Goal: Book appointment/travel/reservation

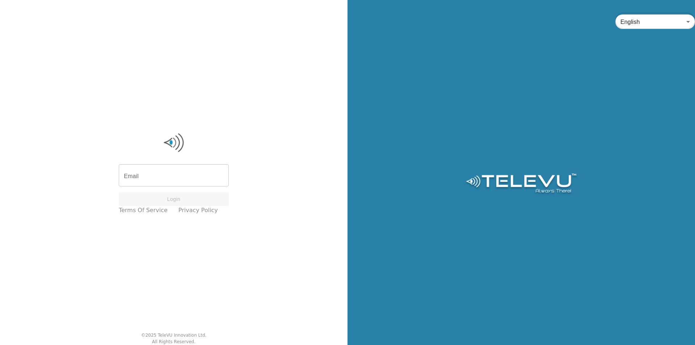
click at [192, 177] on input "Email" at bounding box center [174, 176] width 110 height 20
type input "[EMAIL_ADDRESS][PERSON_NAME][DOMAIN_NAME]"
click at [181, 200] on button "Login" at bounding box center [174, 199] width 110 height 14
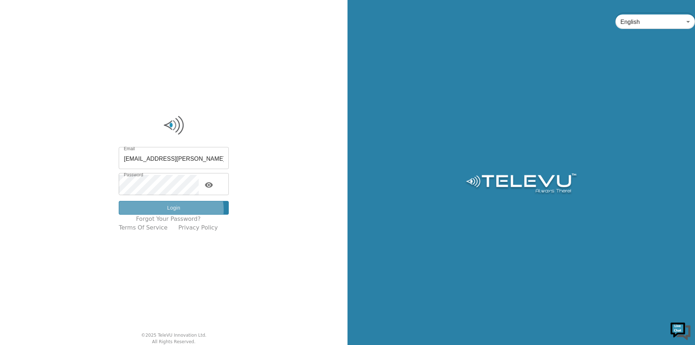
click at [177, 210] on button "Login" at bounding box center [174, 208] width 110 height 14
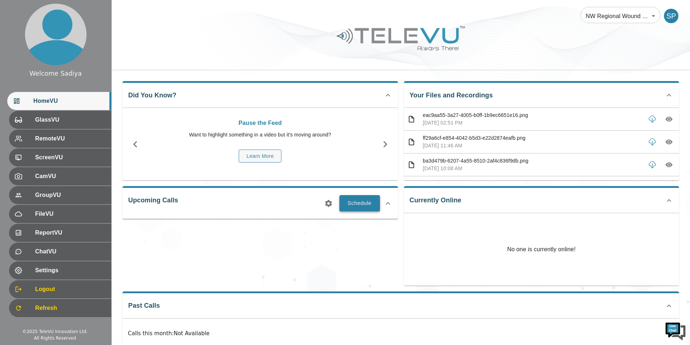
click at [361, 203] on button "Schedule" at bounding box center [359, 203] width 41 height 16
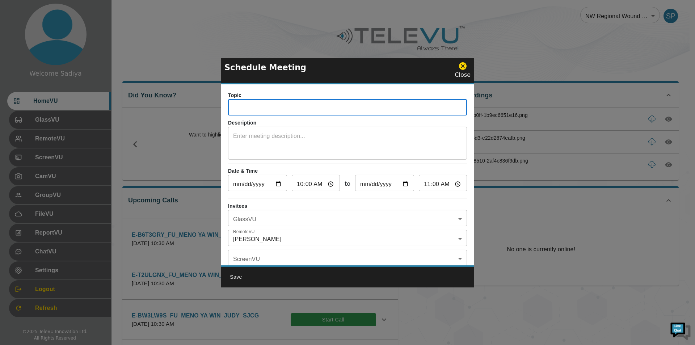
click at [298, 104] on input "text" at bounding box center [347, 108] width 239 height 14
drag, startPoint x: 266, startPoint y: 108, endPoint x: 220, endPoint y: 110, distance: 45.7
click at [220, 110] on div "Schedule Meeting Close Topic E-ZYNZP7C_IN_SIOUX LOOK OUT _CHERYL_SJCG ​ Descrip…" at bounding box center [347, 172] width 695 height 345
paste input "PYF7W93"
drag, startPoint x: 332, startPoint y: 109, endPoint x: 358, endPoint y: 109, distance: 26.4
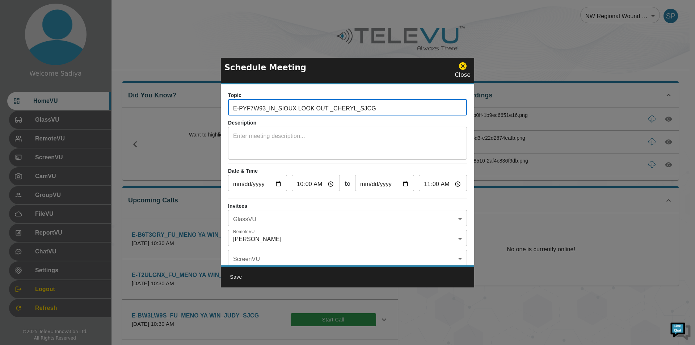
click at [358, 109] on input "E-PYF7W93_IN_SIOUX LOOK OUT _CHERYL_SJCG" at bounding box center [347, 108] width 239 height 14
type input "E-PYF7W93_IN_SIOUX LOOK OUT _JUDY_SJCG"
click at [356, 129] on div "x ​" at bounding box center [347, 144] width 239 height 31
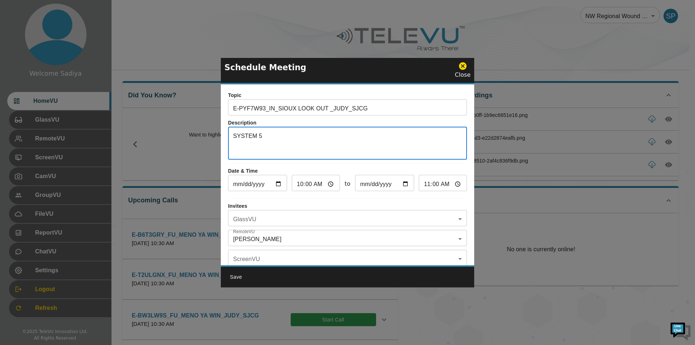
type textarea "SYSTEM 5"
click at [277, 184] on input "[DATE]" at bounding box center [257, 184] width 59 height 14
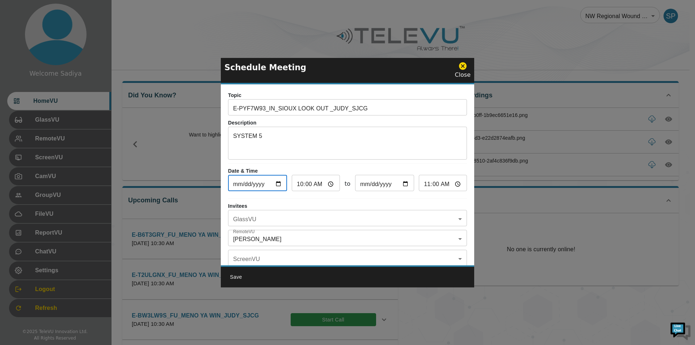
type input "[DATE]"
click at [314, 185] on input "10:00" at bounding box center [316, 184] width 48 height 14
click at [304, 185] on input "10:00" at bounding box center [316, 184] width 48 height 14
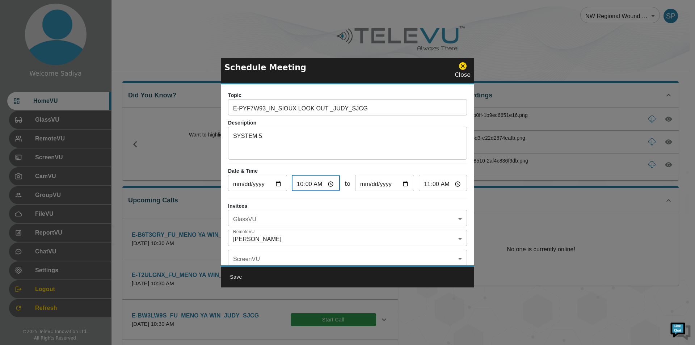
click at [298, 185] on input "10:00" at bounding box center [316, 184] width 48 height 14
type input "01:00"
type input "02:00"
type input "14:00"
type input "15:00"
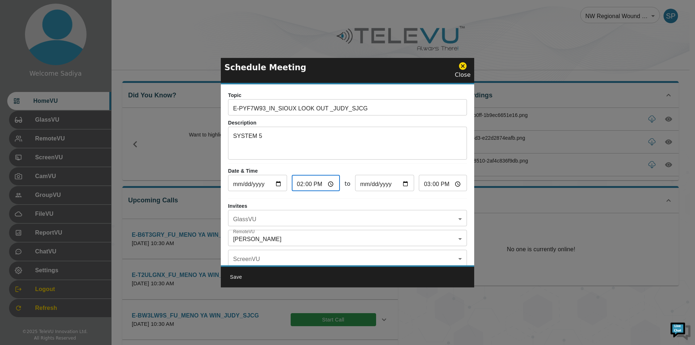
click at [274, 214] on body "Welcome Sadiya HomeVU GlassVU RemoteVU ScreenVU CamVU GroupVU FileVU ReportVU C…" at bounding box center [347, 282] width 695 height 565
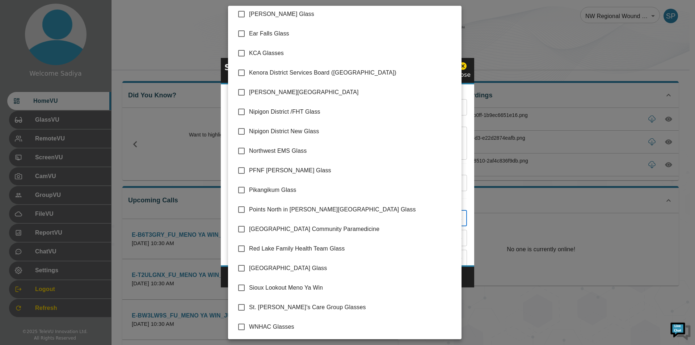
scroll to position [102, 0]
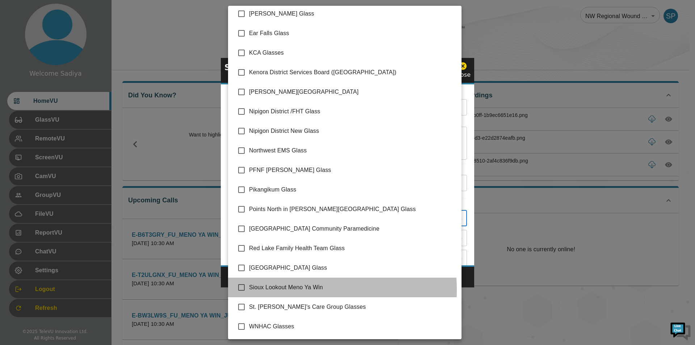
click at [278, 290] on span "Sioux Lookout Meno Ya Win" at bounding box center [352, 287] width 207 height 9
type input "Sioux Lookout Meno Ya Win"
checkbox input "true"
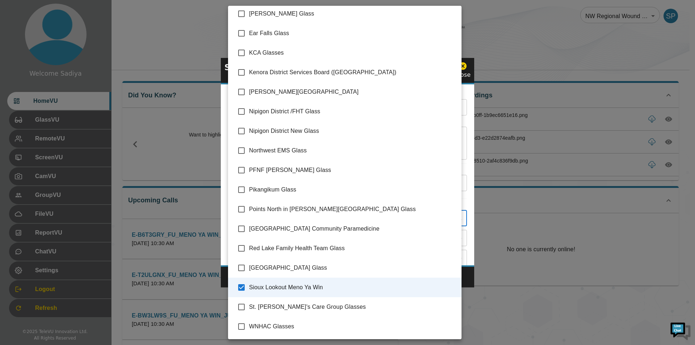
click at [479, 184] on div at bounding box center [347, 172] width 695 height 345
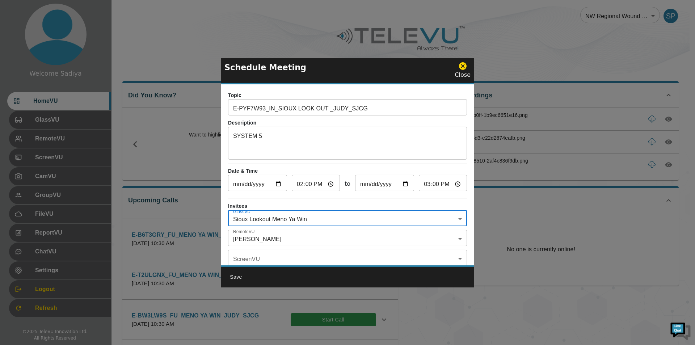
click at [257, 241] on body "Welcome Sadiya HomeVU GlassVU RemoteVU ScreenVU CamVU GroupVU FileVU ReportVU C…" at bounding box center [347, 282] width 695 height 565
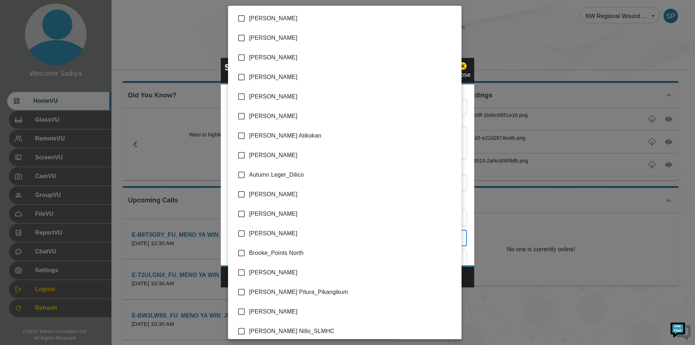
scroll to position [1488, 0]
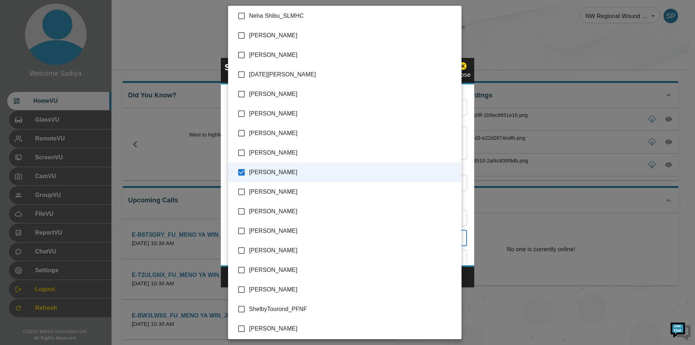
click at [269, 54] on span "[PERSON_NAME]" at bounding box center [352, 55] width 207 height 9
type input "[PERSON_NAME],[PERSON_NAME]"
checkbox input "true"
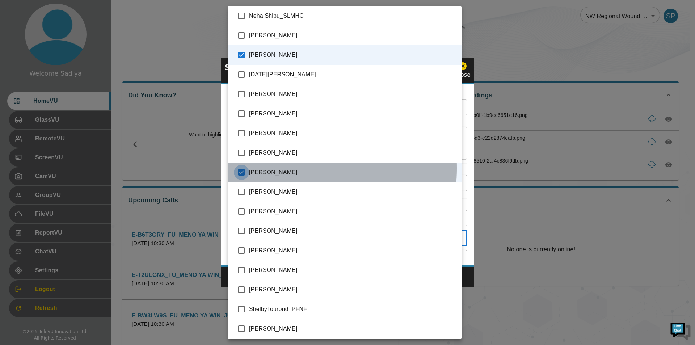
click at [249, 168] on input "checkbox" at bounding box center [241, 172] width 15 height 15
checkbox input "false"
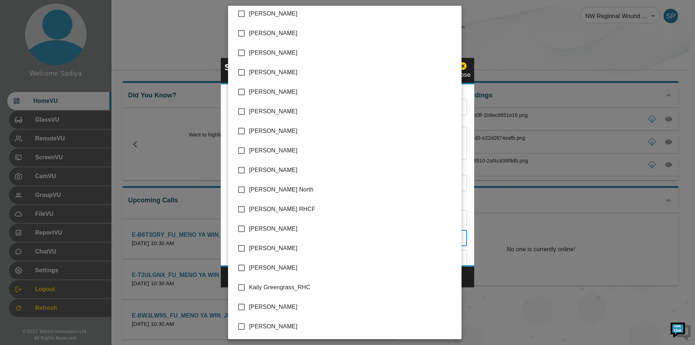
scroll to position [764, 0]
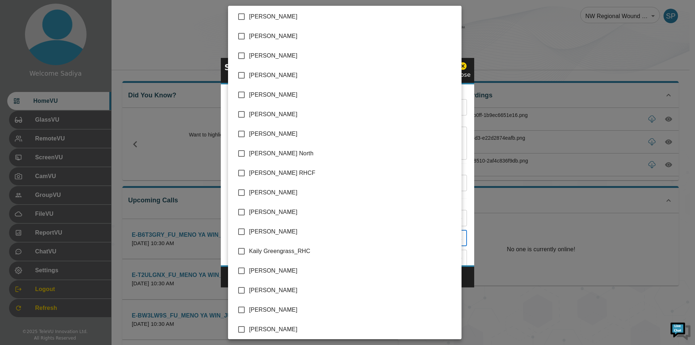
click at [299, 215] on span "[PERSON_NAME]" at bounding box center [352, 212] width 207 height 9
type input "[PERSON_NAME],[PERSON_NAME]"
checkbox input "true"
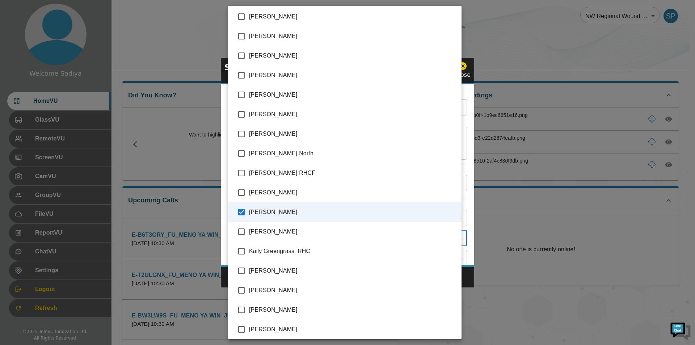
click at [470, 184] on div at bounding box center [347, 172] width 695 height 345
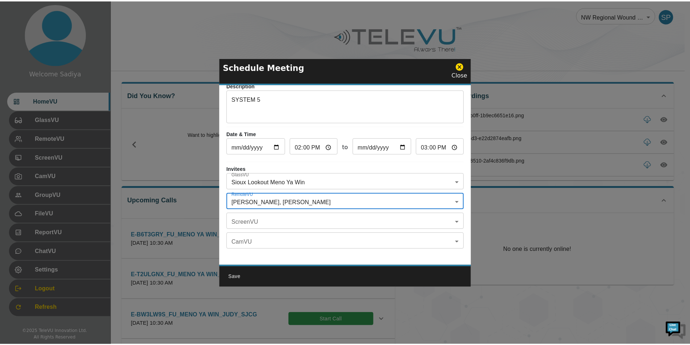
scroll to position [42, 0]
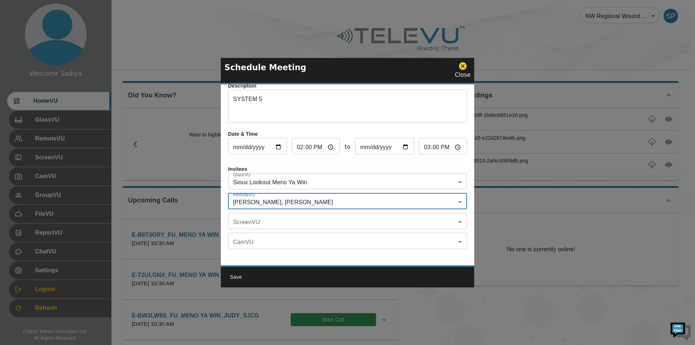
click at [232, 277] on button "Save" at bounding box center [235, 276] width 23 height 13
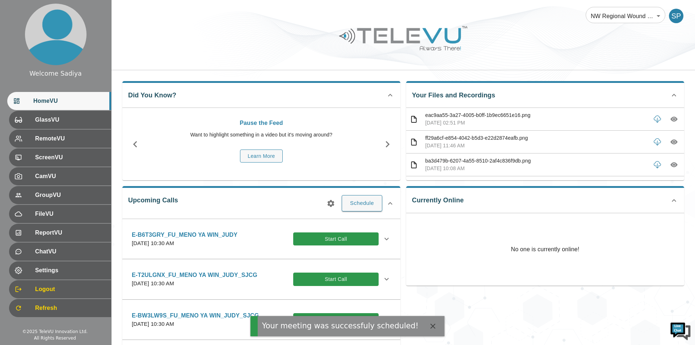
click at [331, 199] on icon "button" at bounding box center [331, 203] width 9 height 9
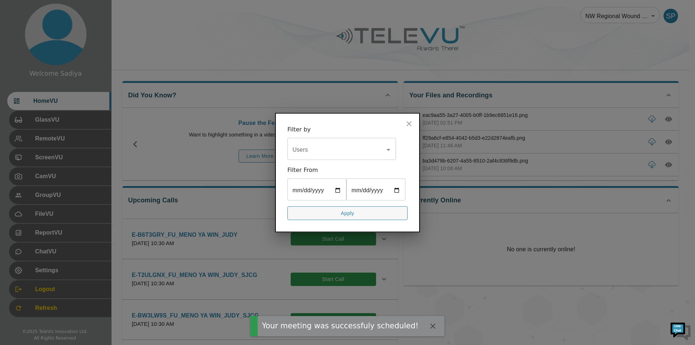
click at [332, 159] on div "Users" at bounding box center [341, 149] width 109 height 20
click at [332, 152] on input "Users" at bounding box center [336, 150] width 91 height 14
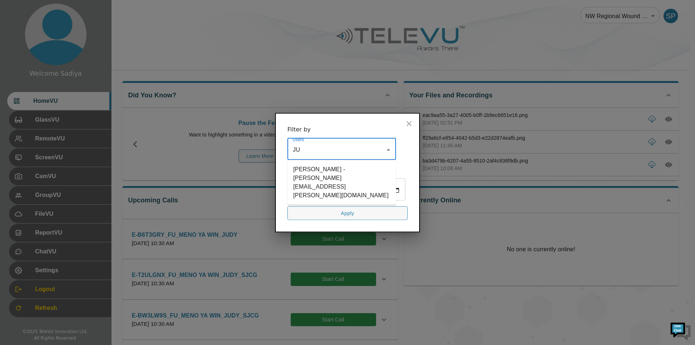
type input "JUD"
click at [332, 167] on li "[PERSON_NAME] - [PERSON_NAME][EMAIL_ADDRESS][PERSON_NAME][DOMAIN_NAME]" at bounding box center [341, 182] width 109 height 39
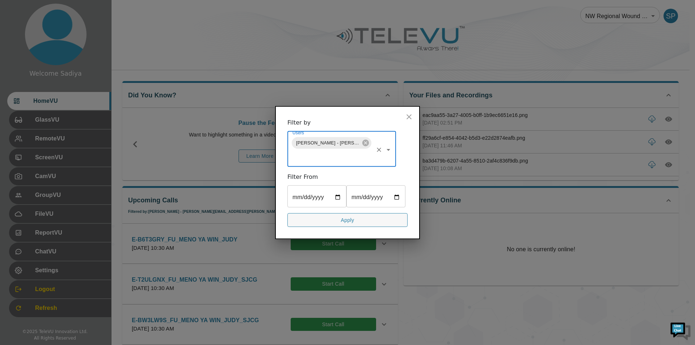
click at [326, 222] on button "Apply" at bounding box center [347, 220] width 120 height 14
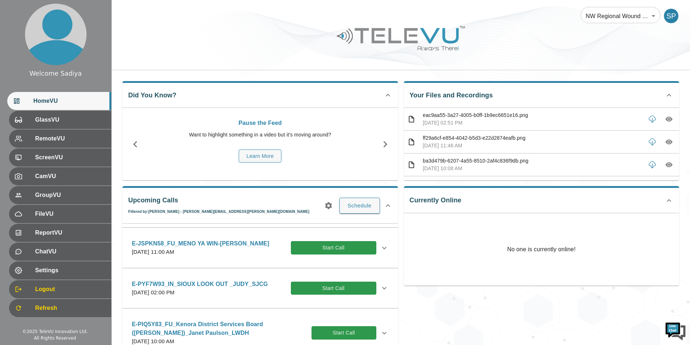
scroll to position [724, 0]
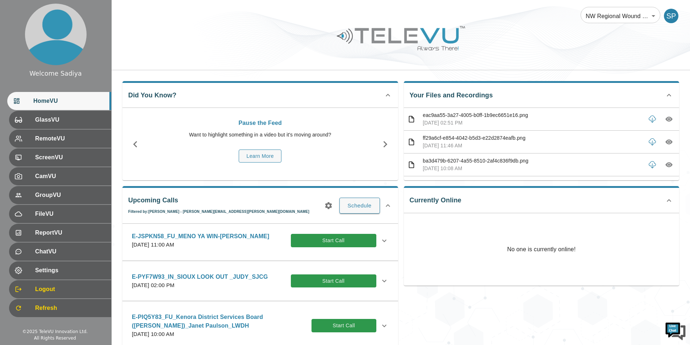
click at [247, 302] on div "E-PYF7W93_IN_SIOUX LOOK OUT _JUDY_SJCG [DATE] 02:00 PM Start Call Description S…" at bounding box center [260, 281] width 276 height 41
click at [380, 285] on icon at bounding box center [384, 281] width 9 height 9
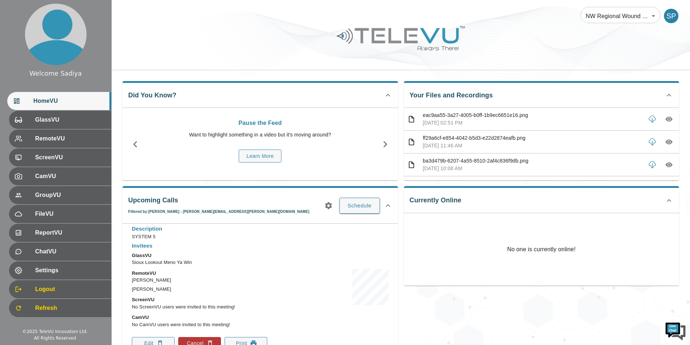
scroll to position [869, 0]
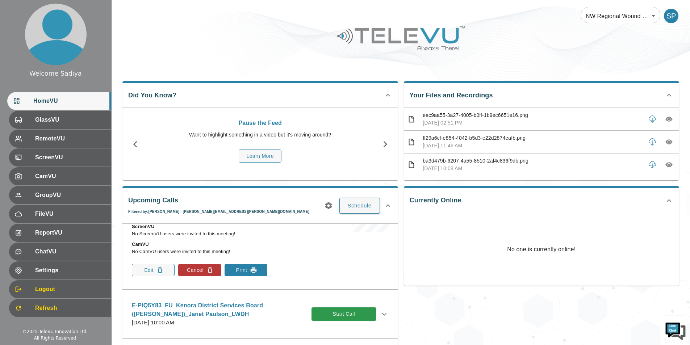
click at [248, 276] on button "Print" at bounding box center [245, 270] width 43 height 12
click at [300, 238] on div "Description SYSTEM 5 Invitees GlassVU Sioux Lookout Meno Ya Win RemoteVU [PERSO…" at bounding box center [260, 215] width 268 height 133
